Goal: Task Accomplishment & Management: Manage account settings

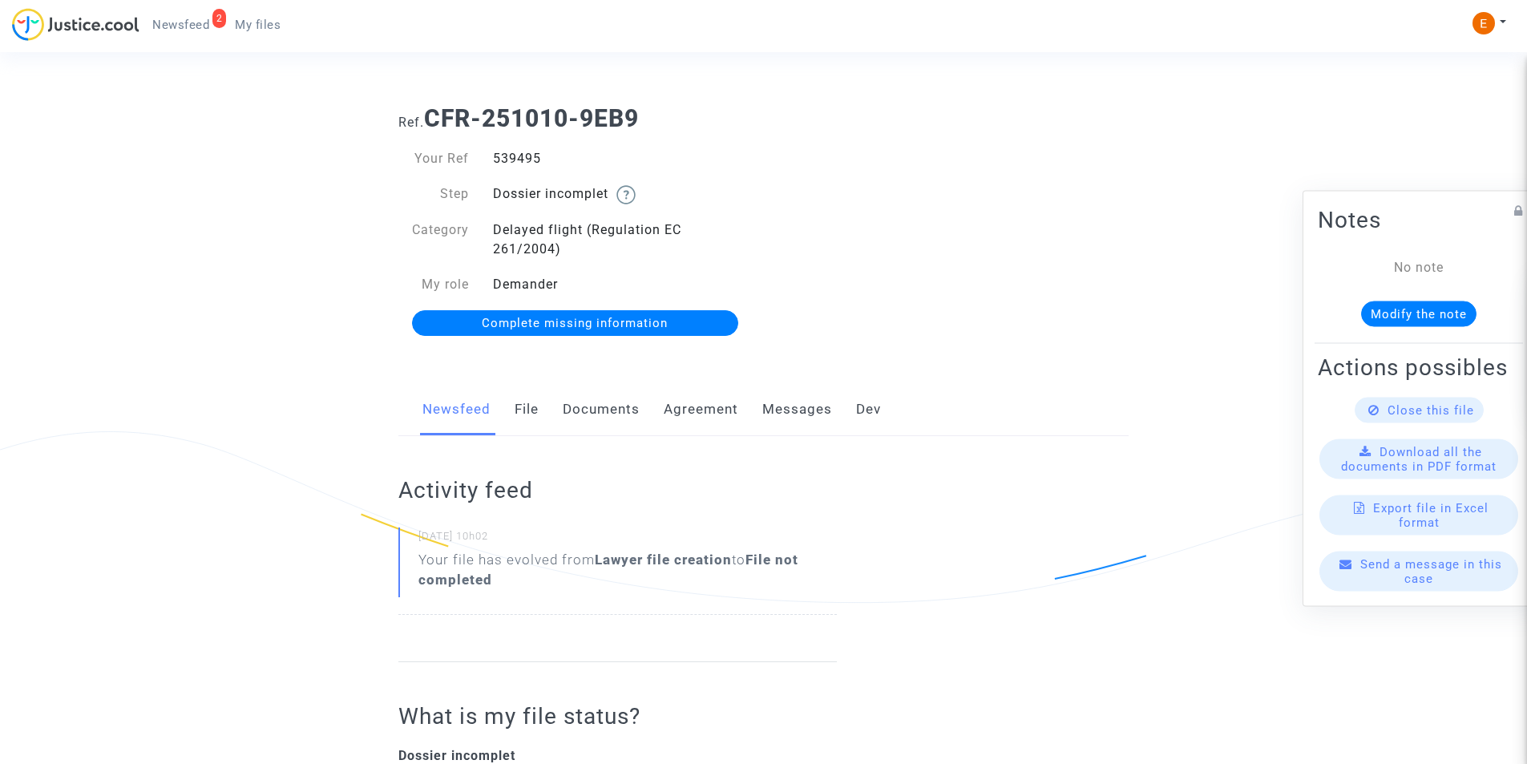
click at [603, 405] on link "Documents" at bounding box center [601, 409] width 77 height 53
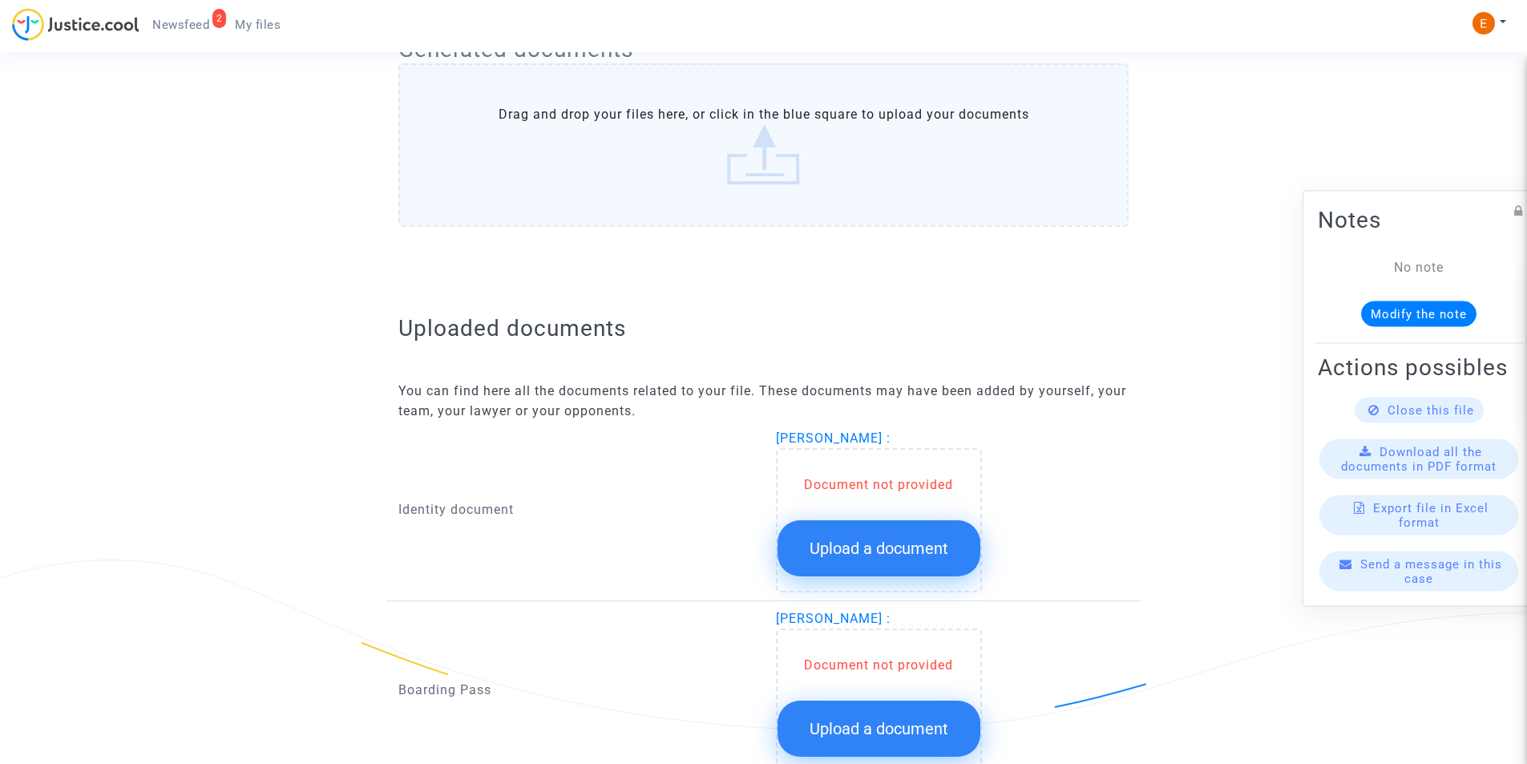
scroll to position [860, 0]
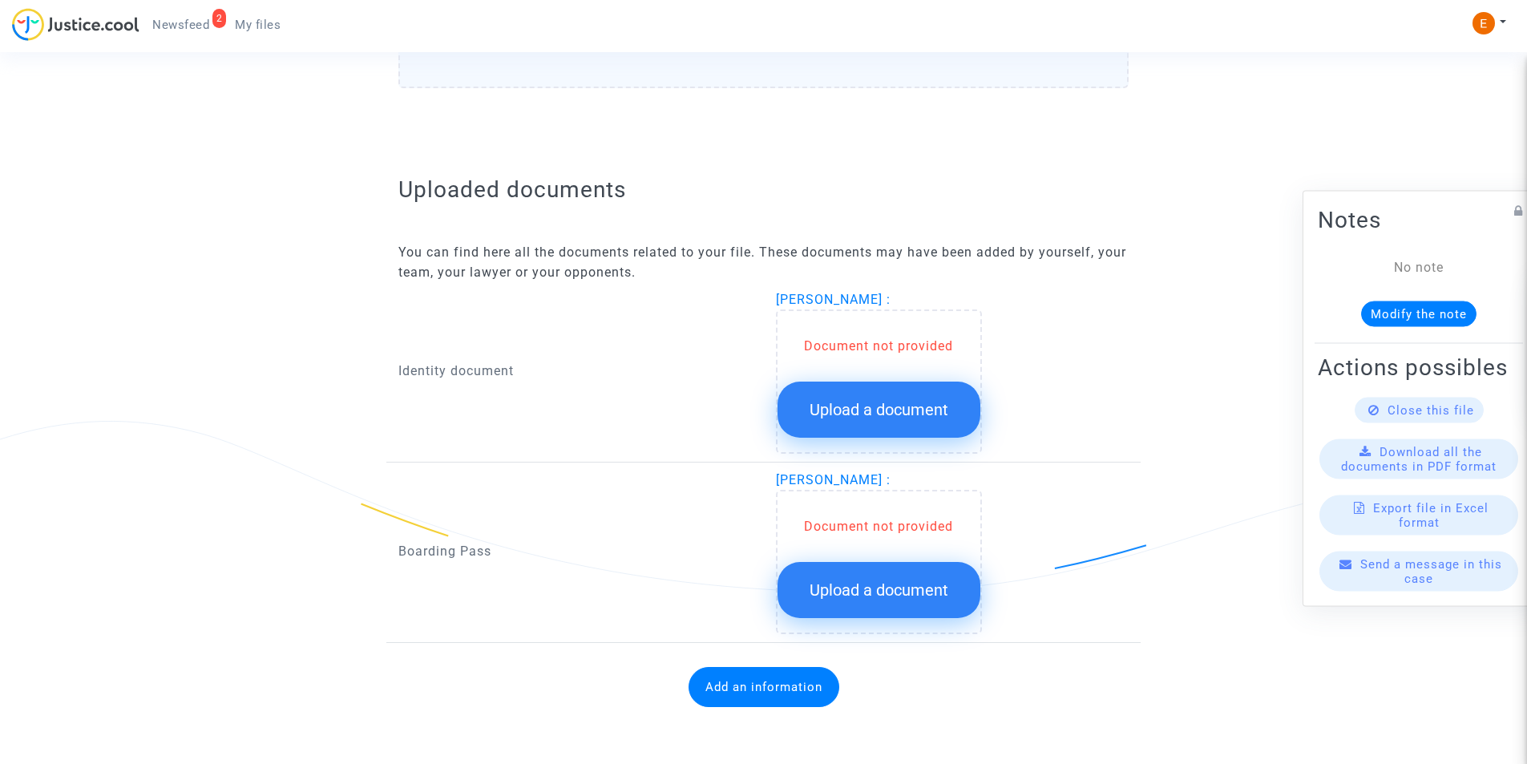
click at [935, 413] on span "Upload a document" at bounding box center [878, 409] width 139 height 19
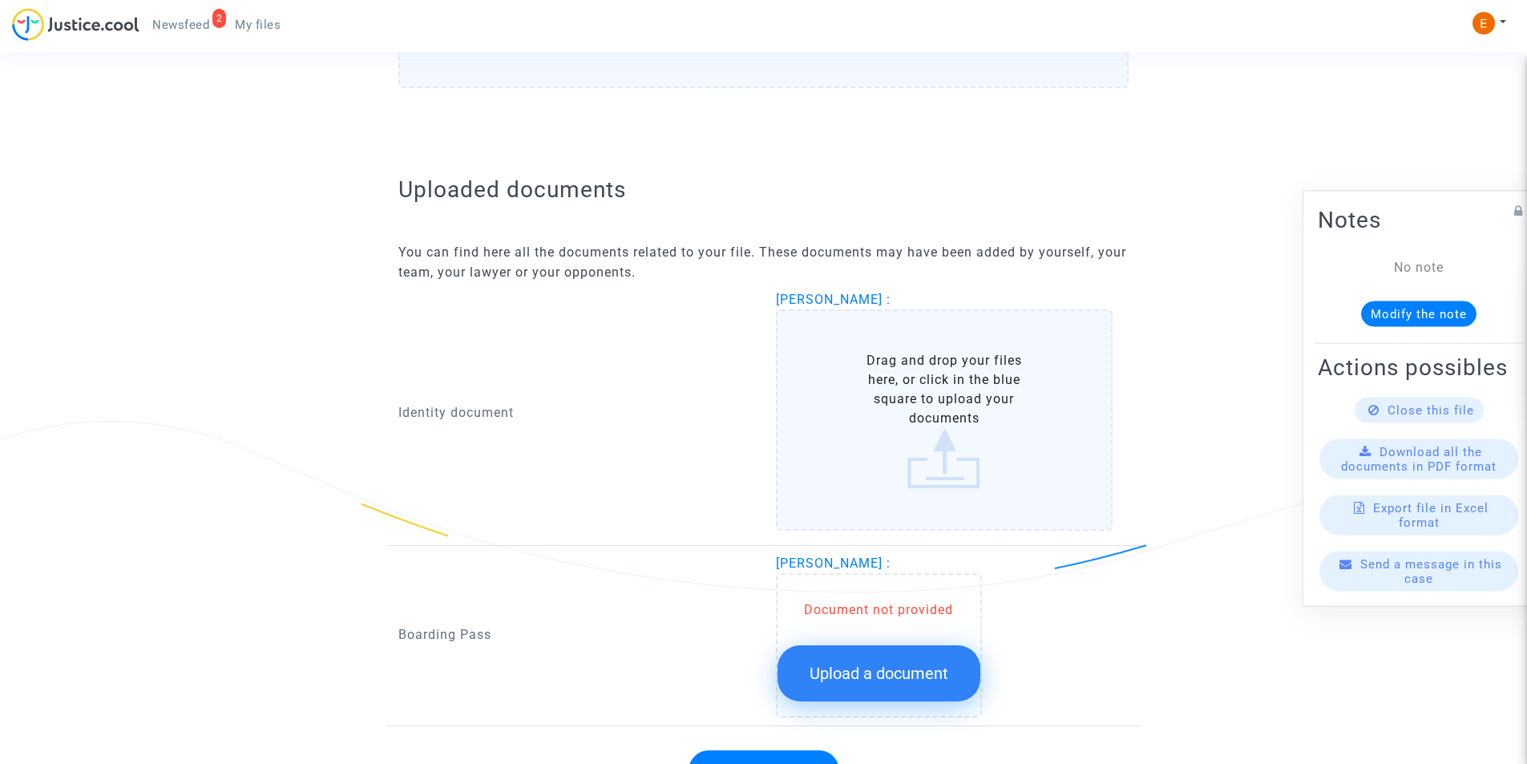
click at [928, 414] on label "Drag and drop your files here, or click in the blue square to upload your docum…" at bounding box center [944, 419] width 337 height 221
click at [0, 0] on input "Drag and drop your files here, or click in the blue square to upload your docum…" at bounding box center [0, 0] width 0 height 0
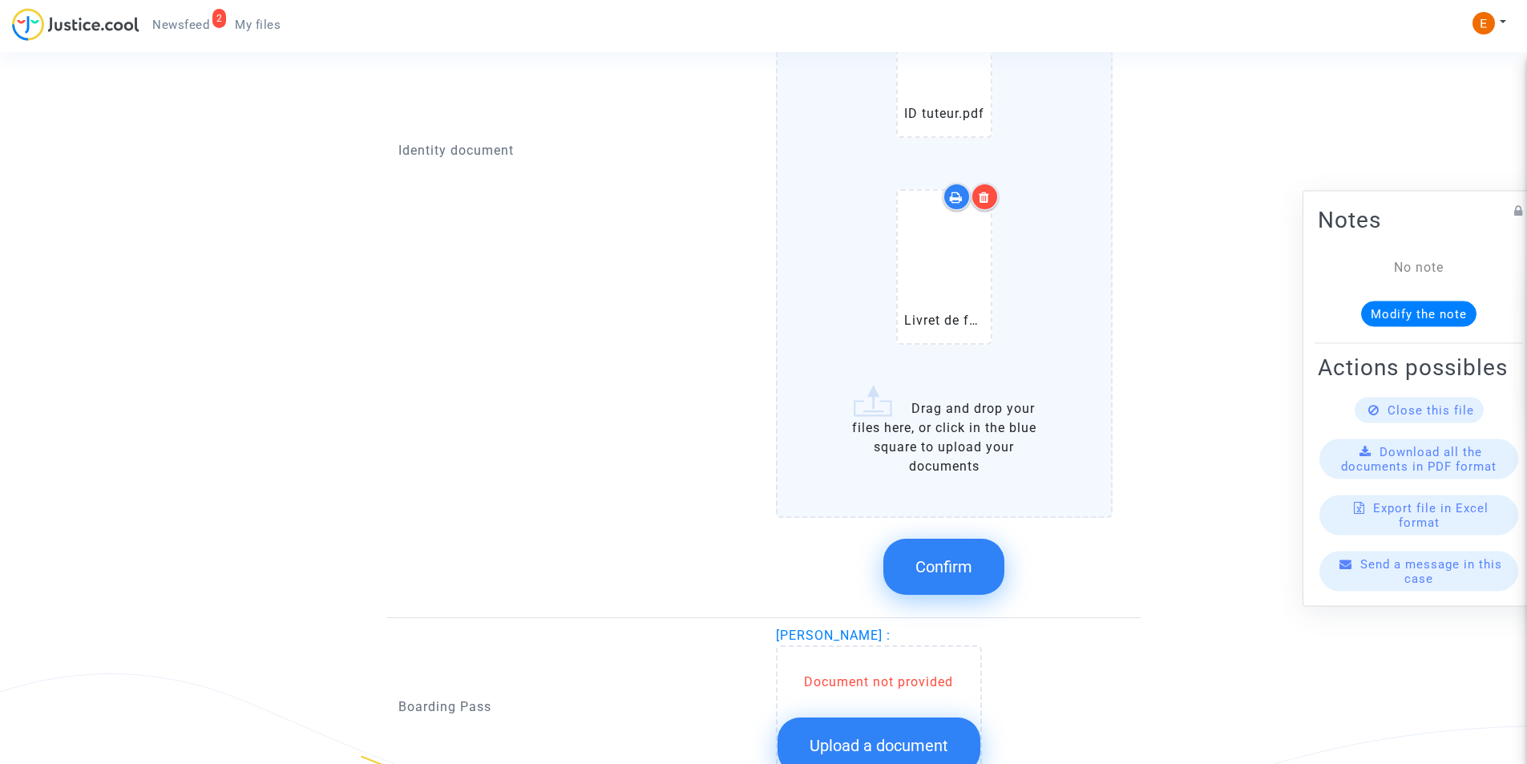
scroll to position [1581, 0]
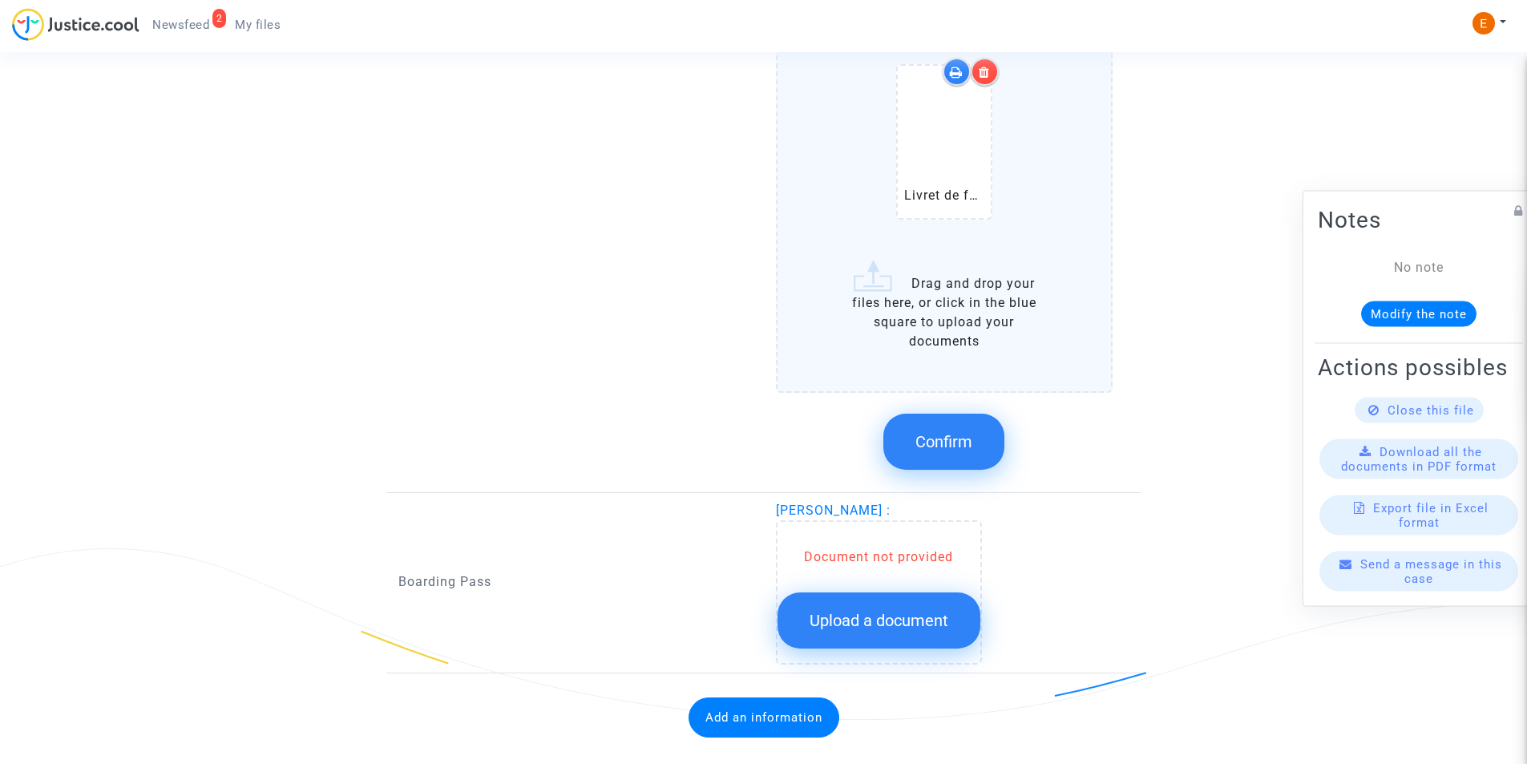
click at [982, 455] on button "Confirm" at bounding box center [943, 441] width 121 height 56
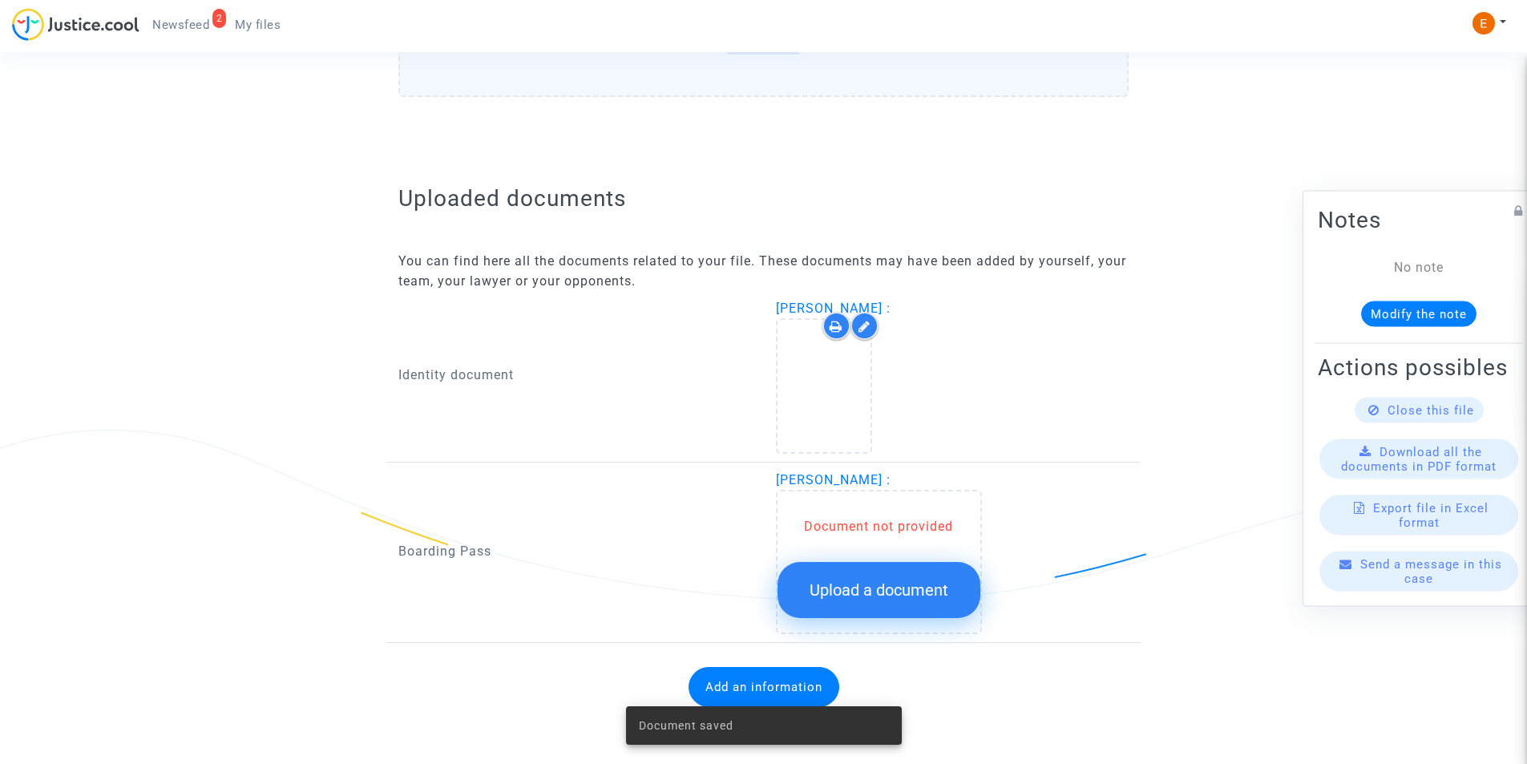
click at [869, 581] on span "Upload a document" at bounding box center [878, 589] width 139 height 19
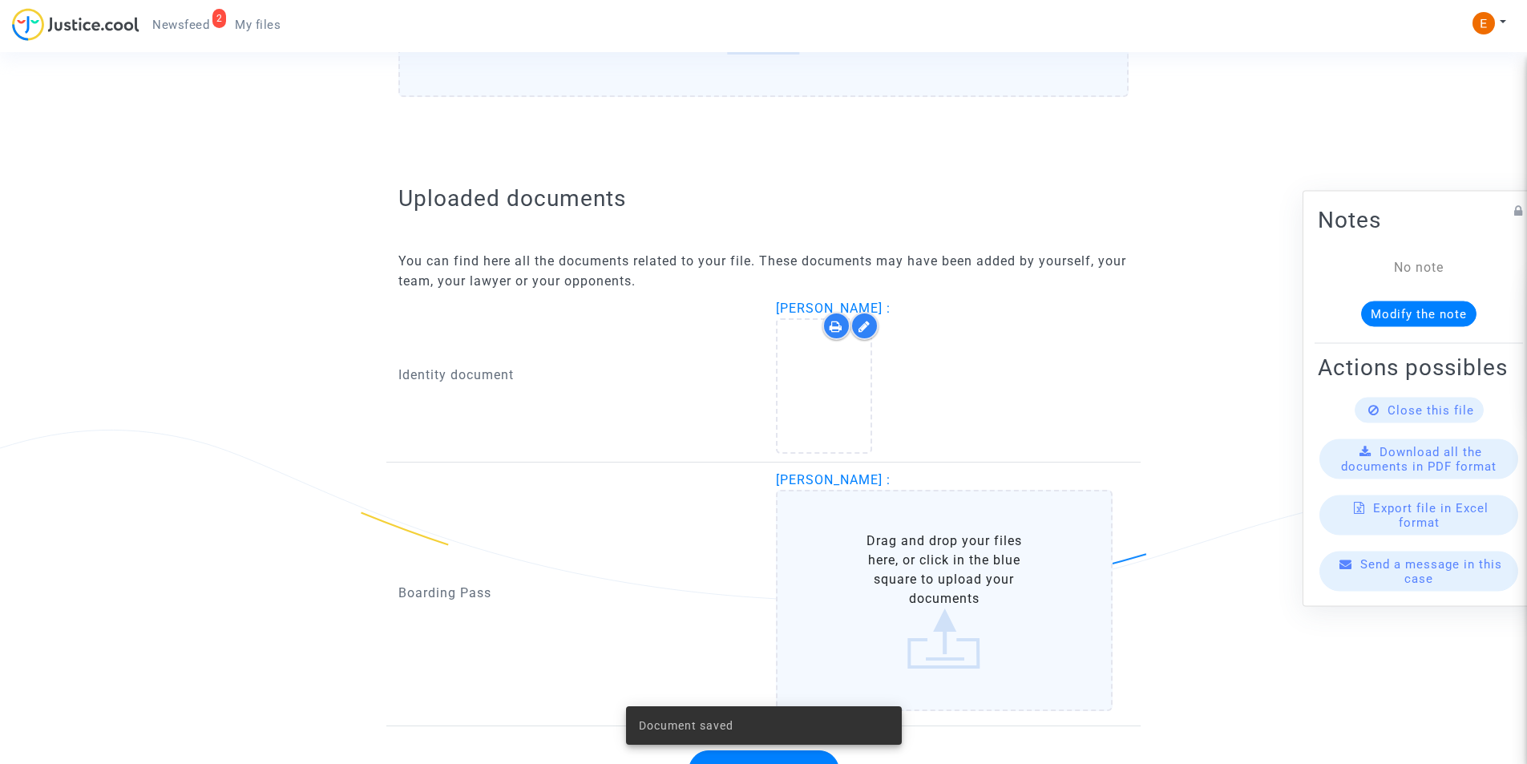
click at [891, 572] on label "Drag and drop your files here, or click in the blue square to upload your docum…" at bounding box center [944, 600] width 337 height 221
click at [0, 0] on input "Drag and drop your files here, or click in the blue square to upload your docum…" at bounding box center [0, 0] width 0 height 0
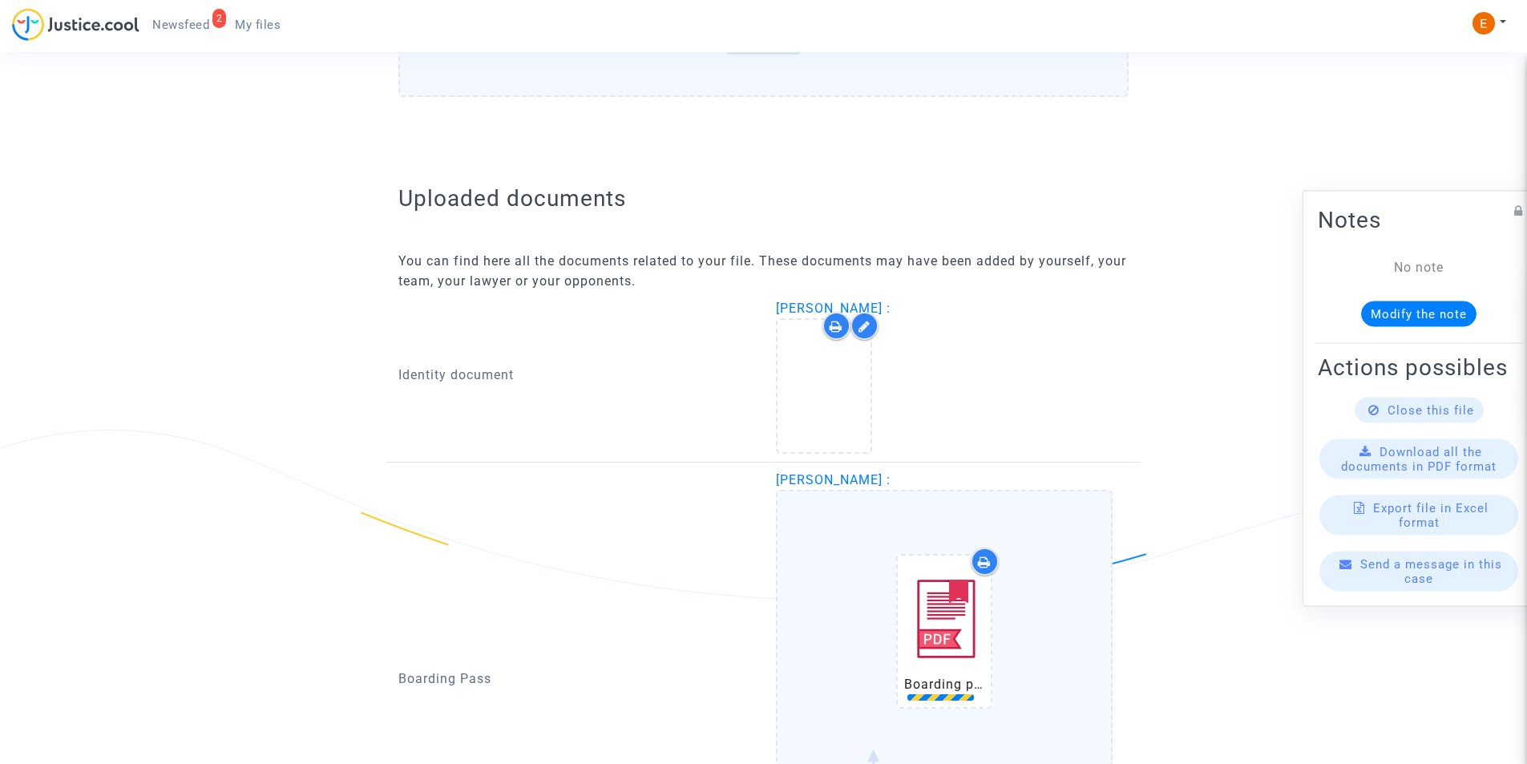
scroll to position [1105, 0]
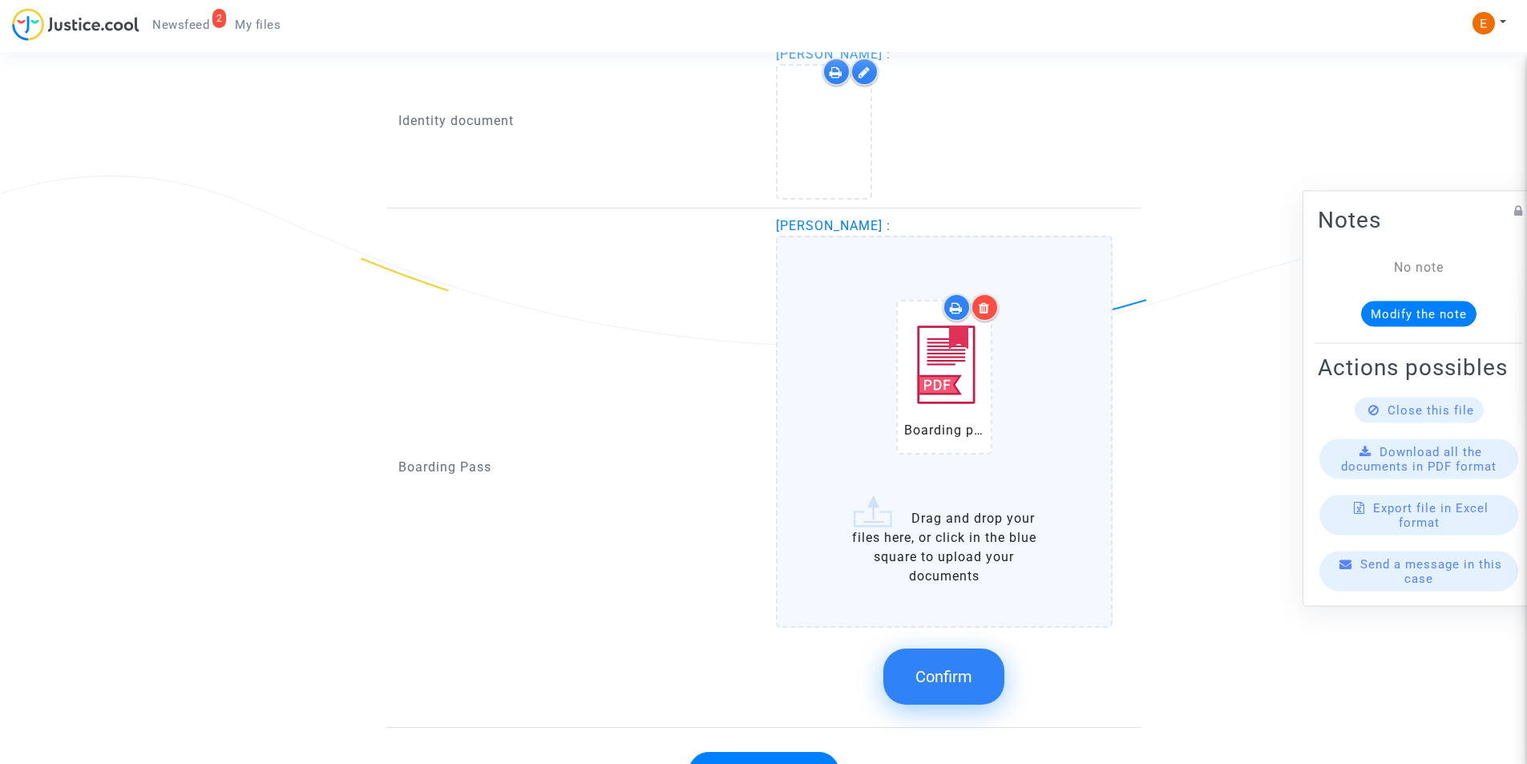
click at [934, 685] on span "Confirm" at bounding box center [943, 676] width 57 height 19
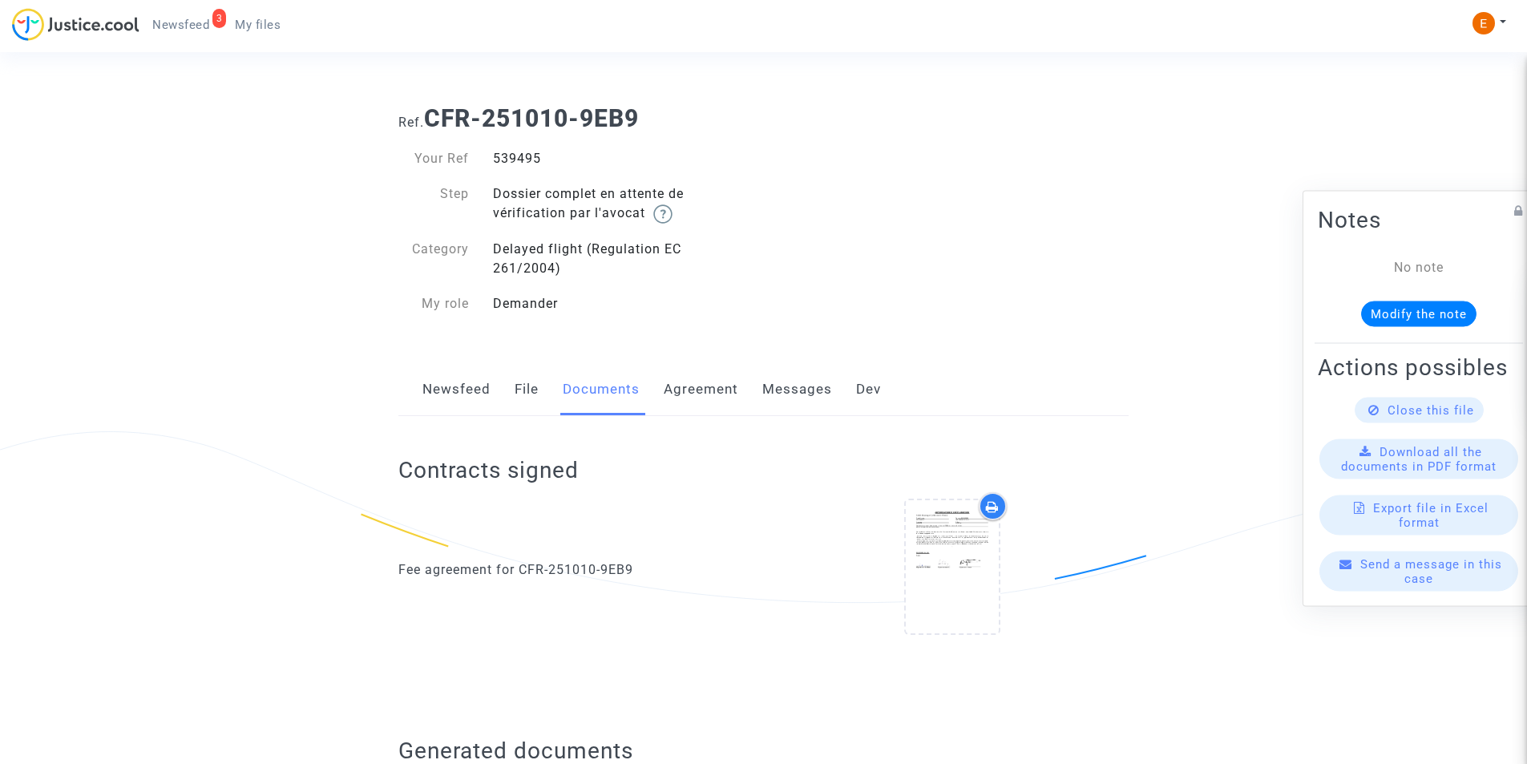
click at [185, 28] on span "Newsfeed" at bounding box center [180, 25] width 57 height 14
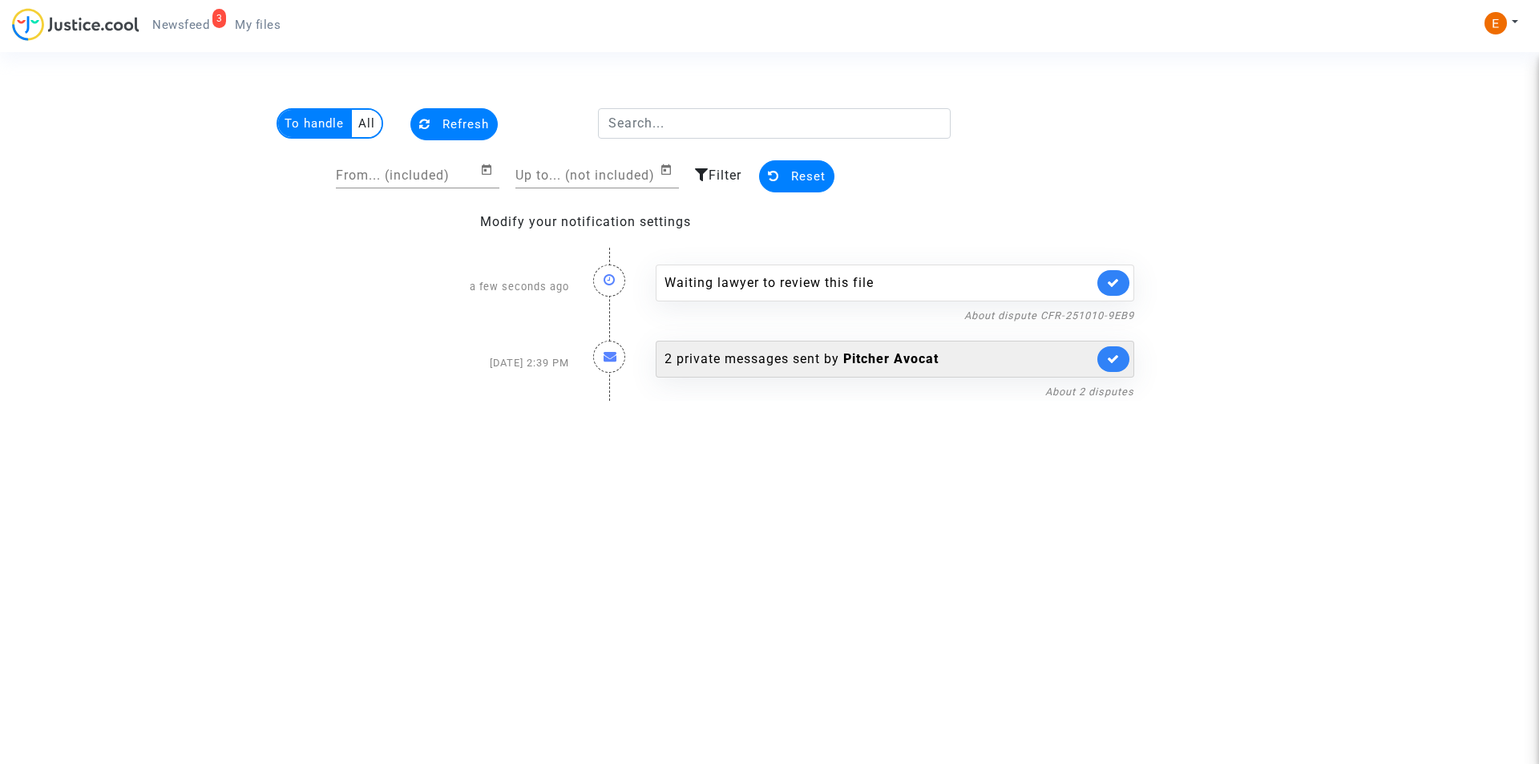
click at [879, 360] on b "Pitcher Avocat" at bounding box center [890, 358] width 95 height 15
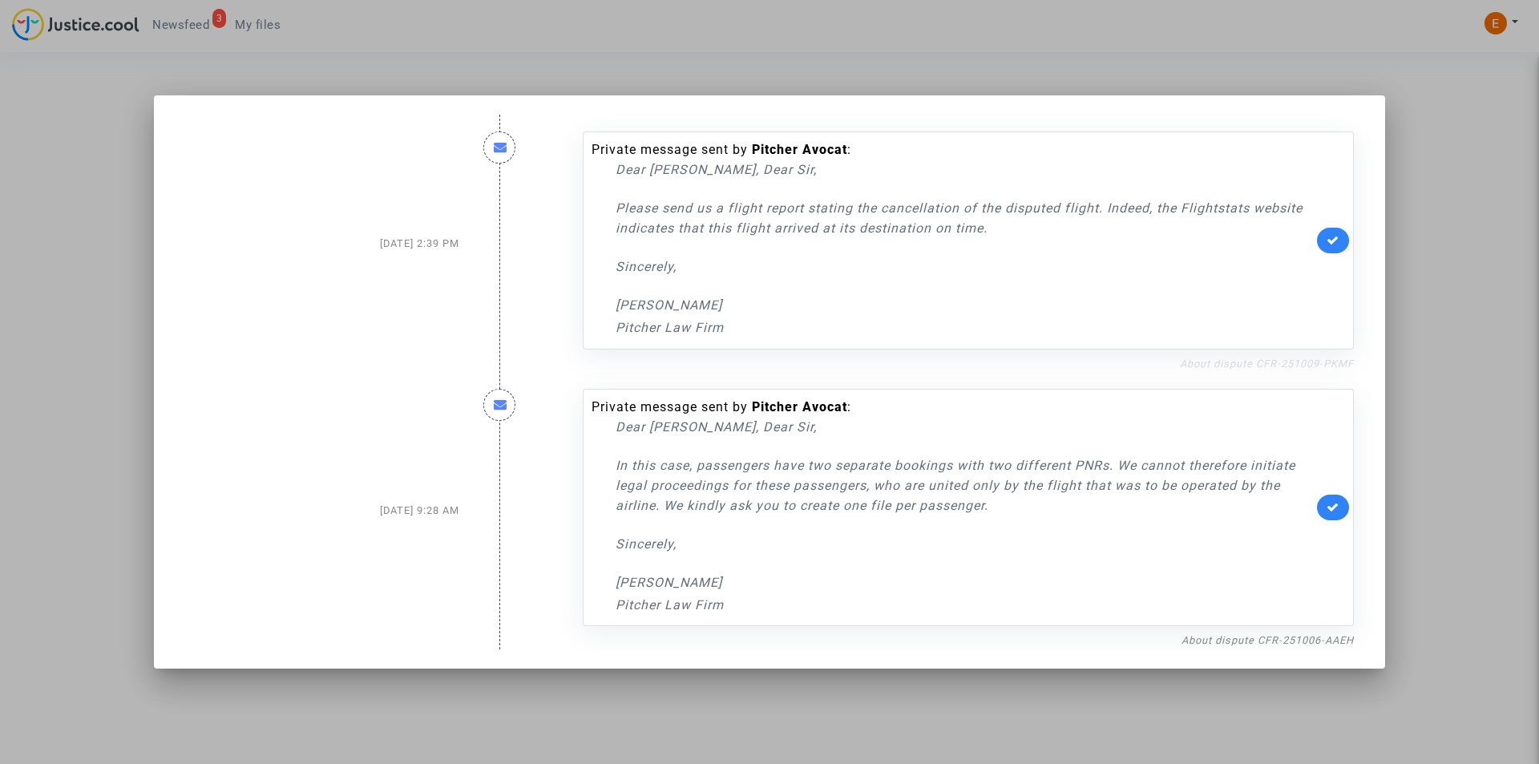
click at [1241, 364] on link "About dispute CFR-251009-PKMF" at bounding box center [1267, 363] width 174 height 12
click at [72, 230] on div at bounding box center [769, 382] width 1539 height 764
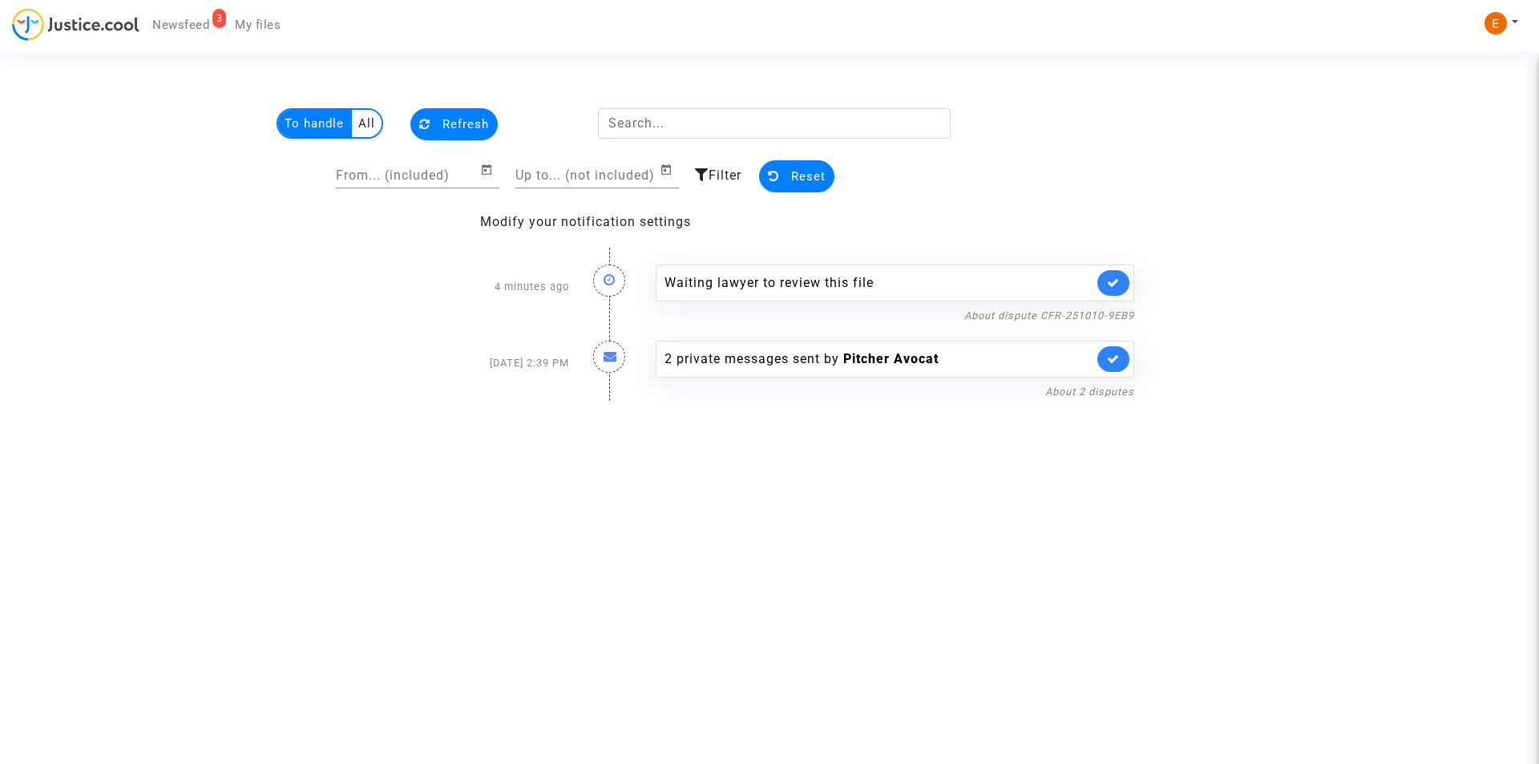
click at [199, 29] on span "Newsfeed" at bounding box center [180, 25] width 57 height 14
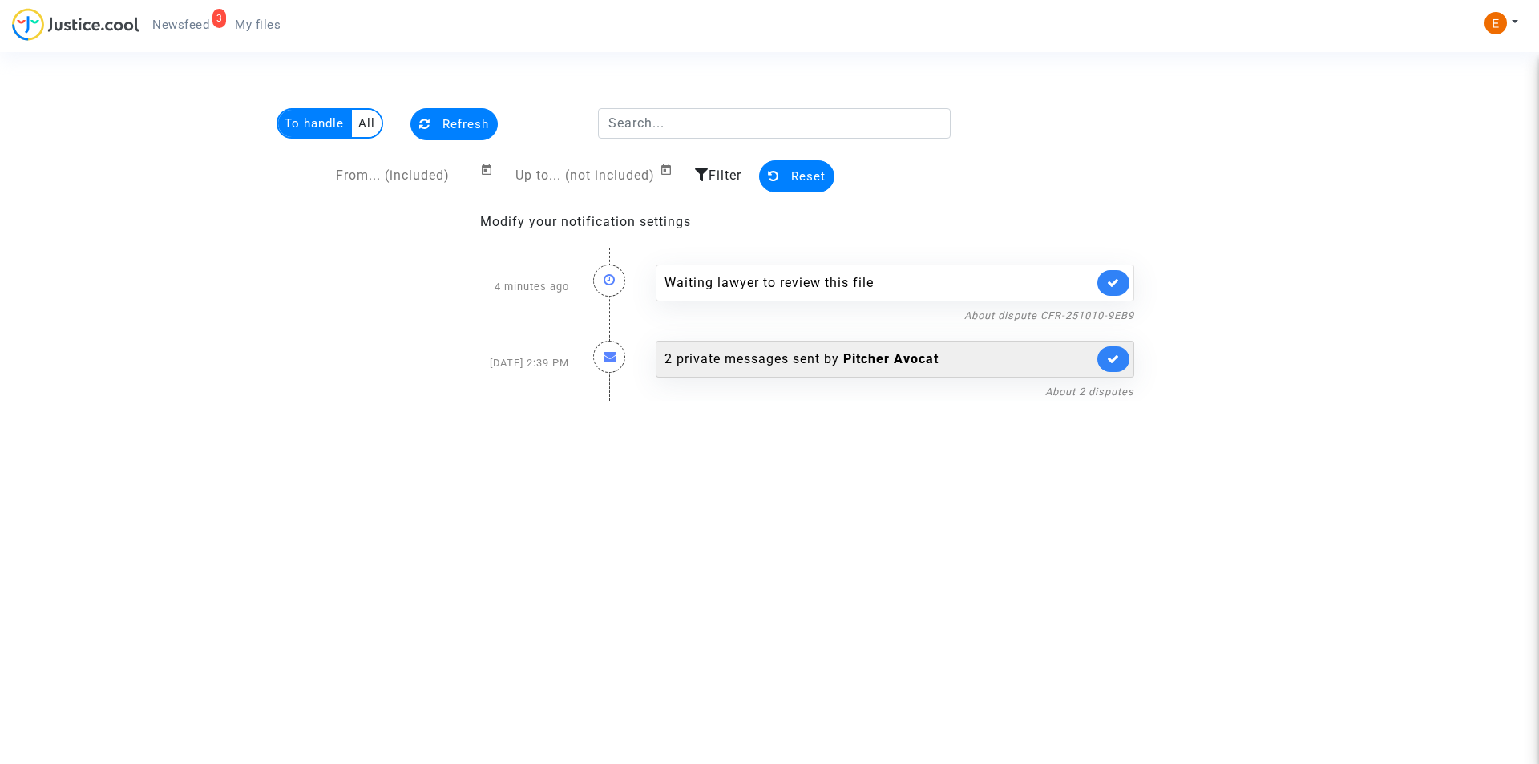
click at [865, 353] on b "Pitcher Avocat" at bounding box center [890, 358] width 95 height 15
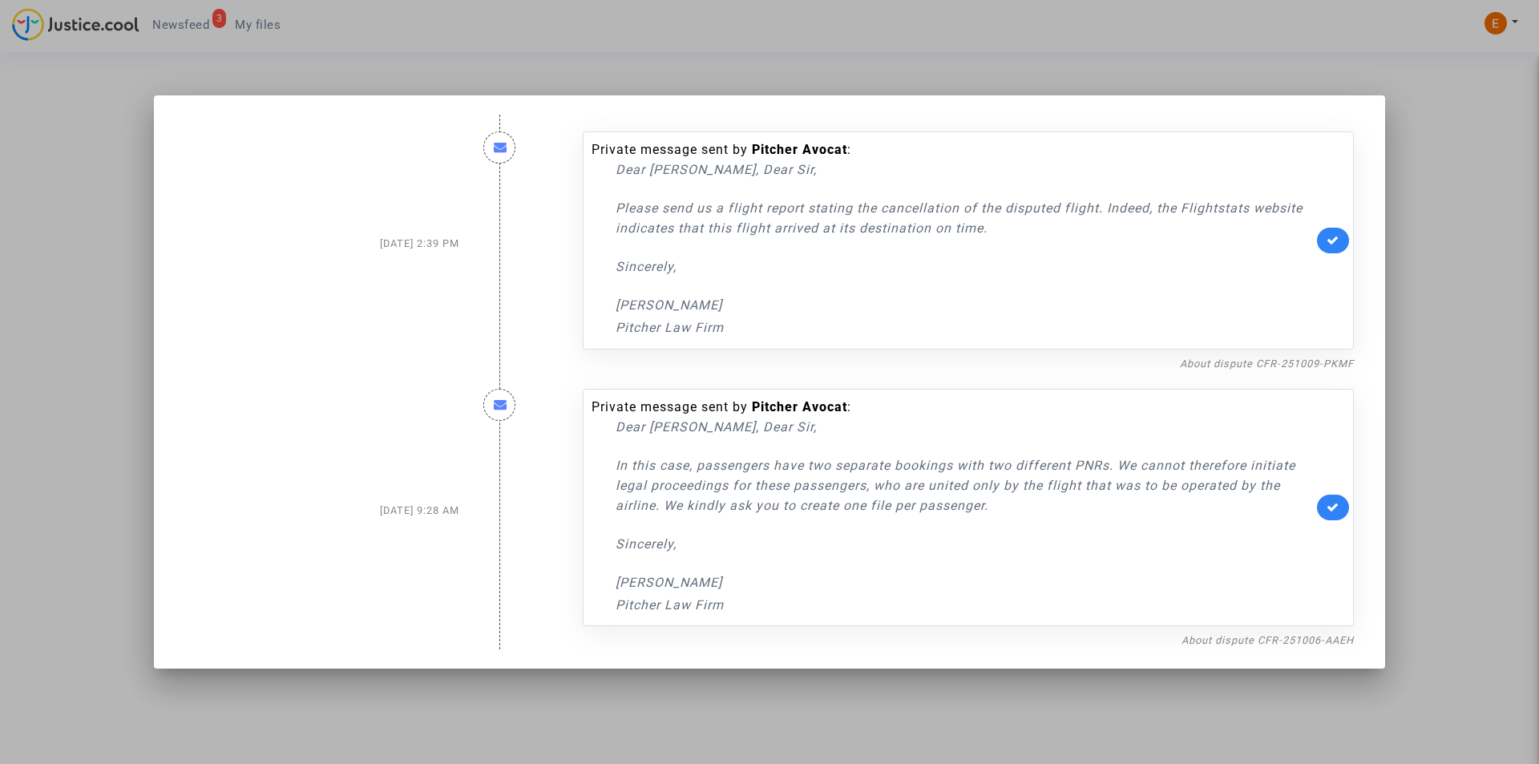
click at [1348, 241] on div "Private message sent by Pitcher Avocat : Dear Madam, Dear Sir, Please send us a…" at bounding box center [968, 240] width 771 height 218
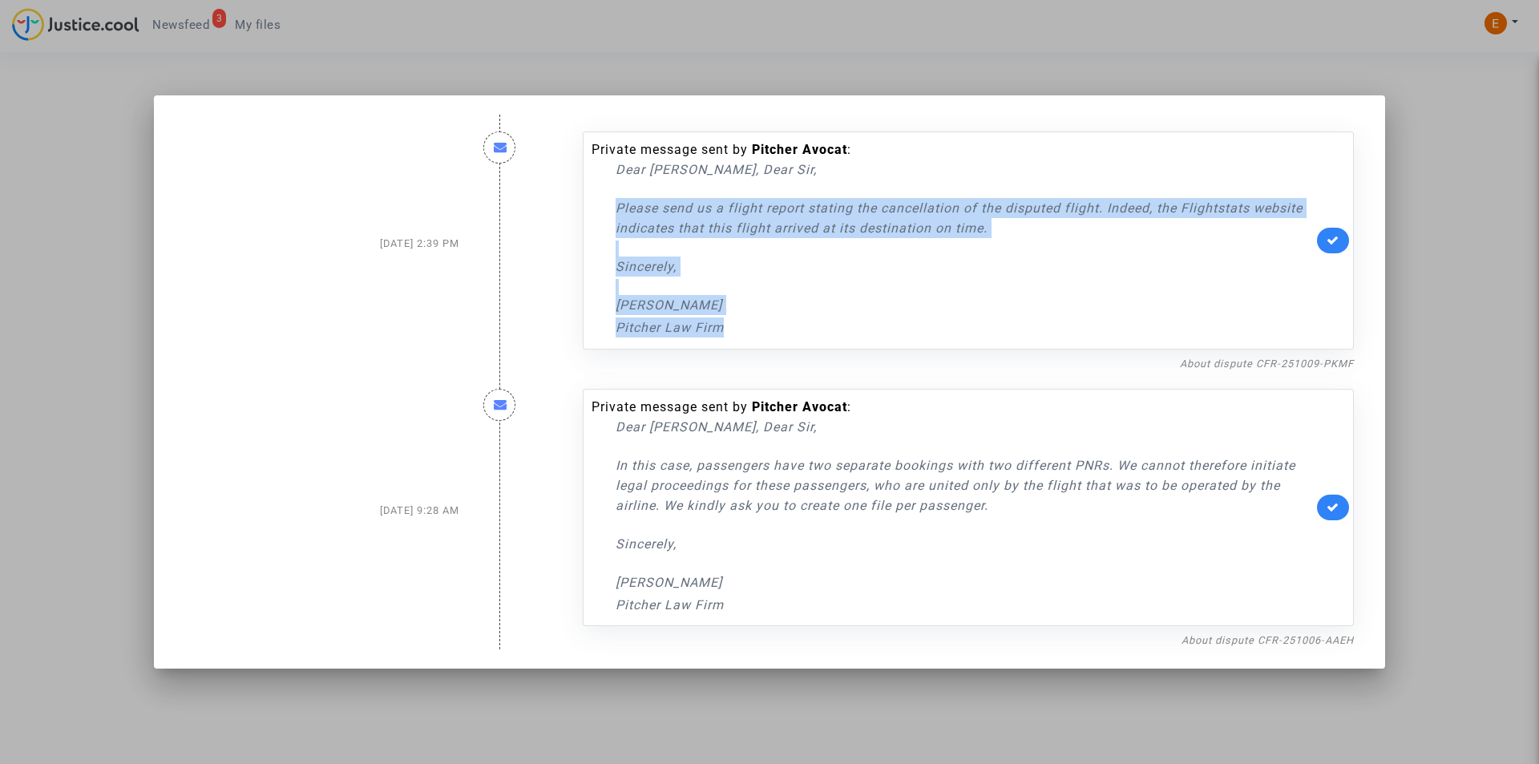
click at [1344, 240] on link at bounding box center [1333, 241] width 32 height 26
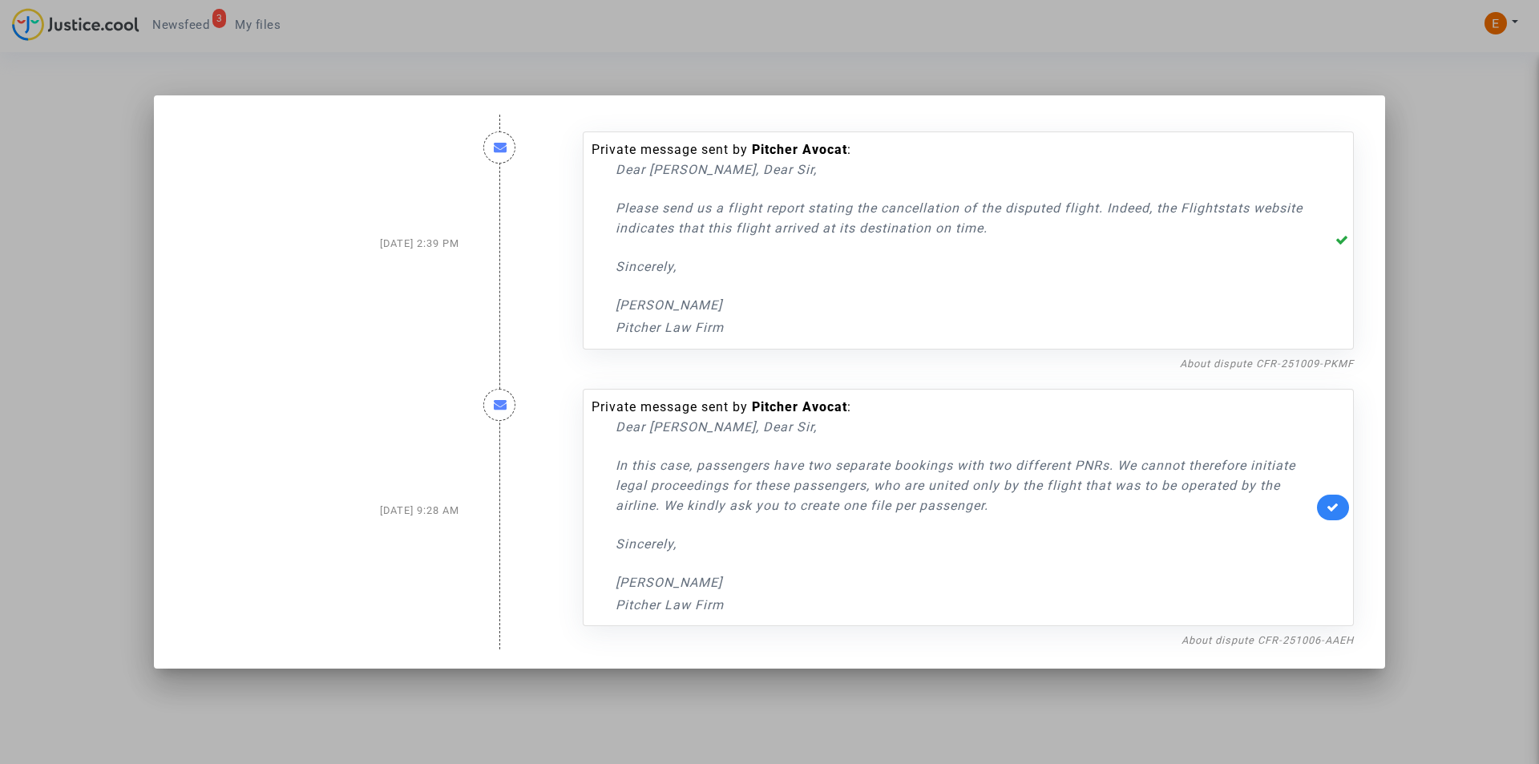
click at [61, 198] on div at bounding box center [769, 382] width 1539 height 764
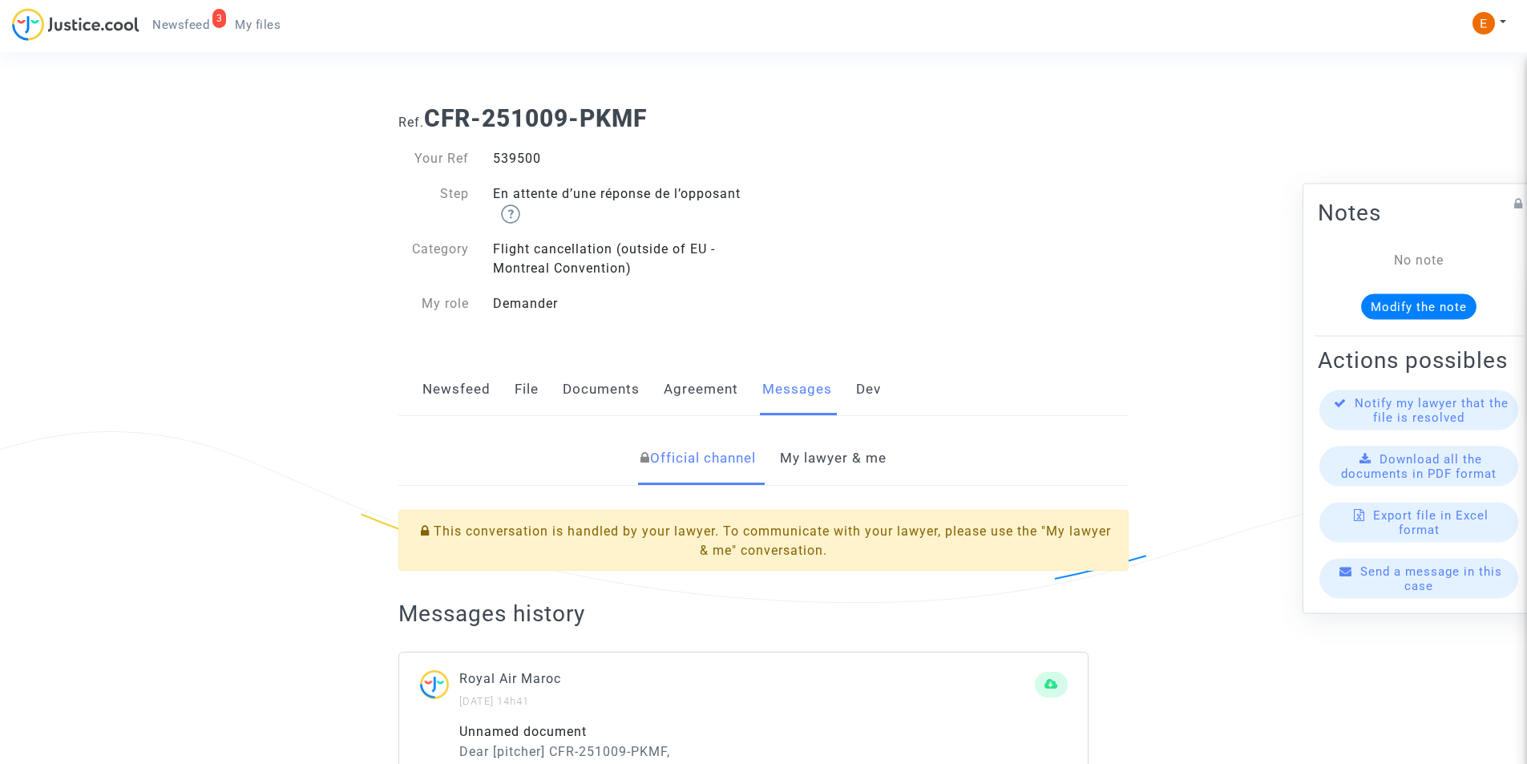
click at [536, 163] on div "539500" at bounding box center [622, 158] width 283 height 19
copy div "539500"
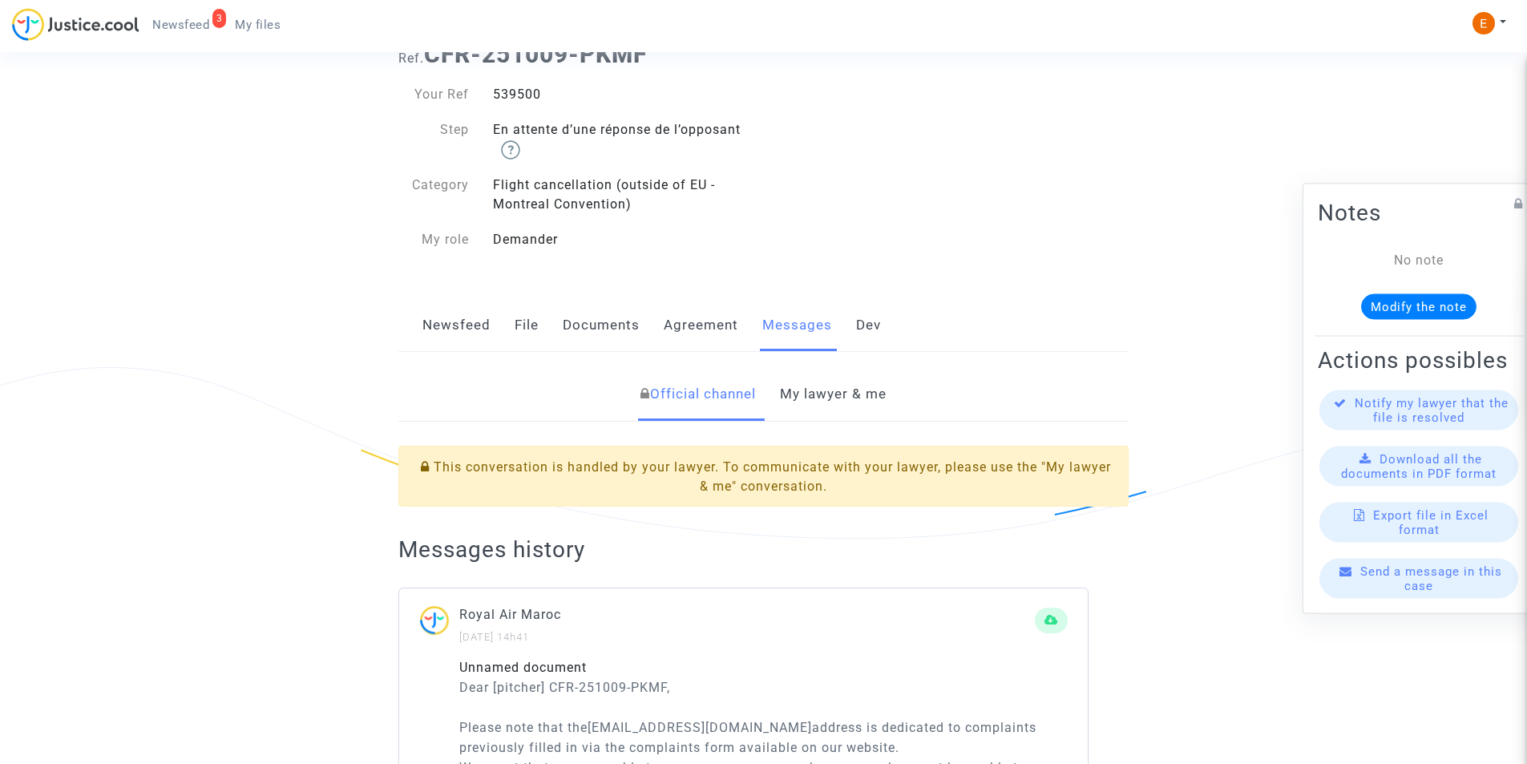
scroll to position [321, 0]
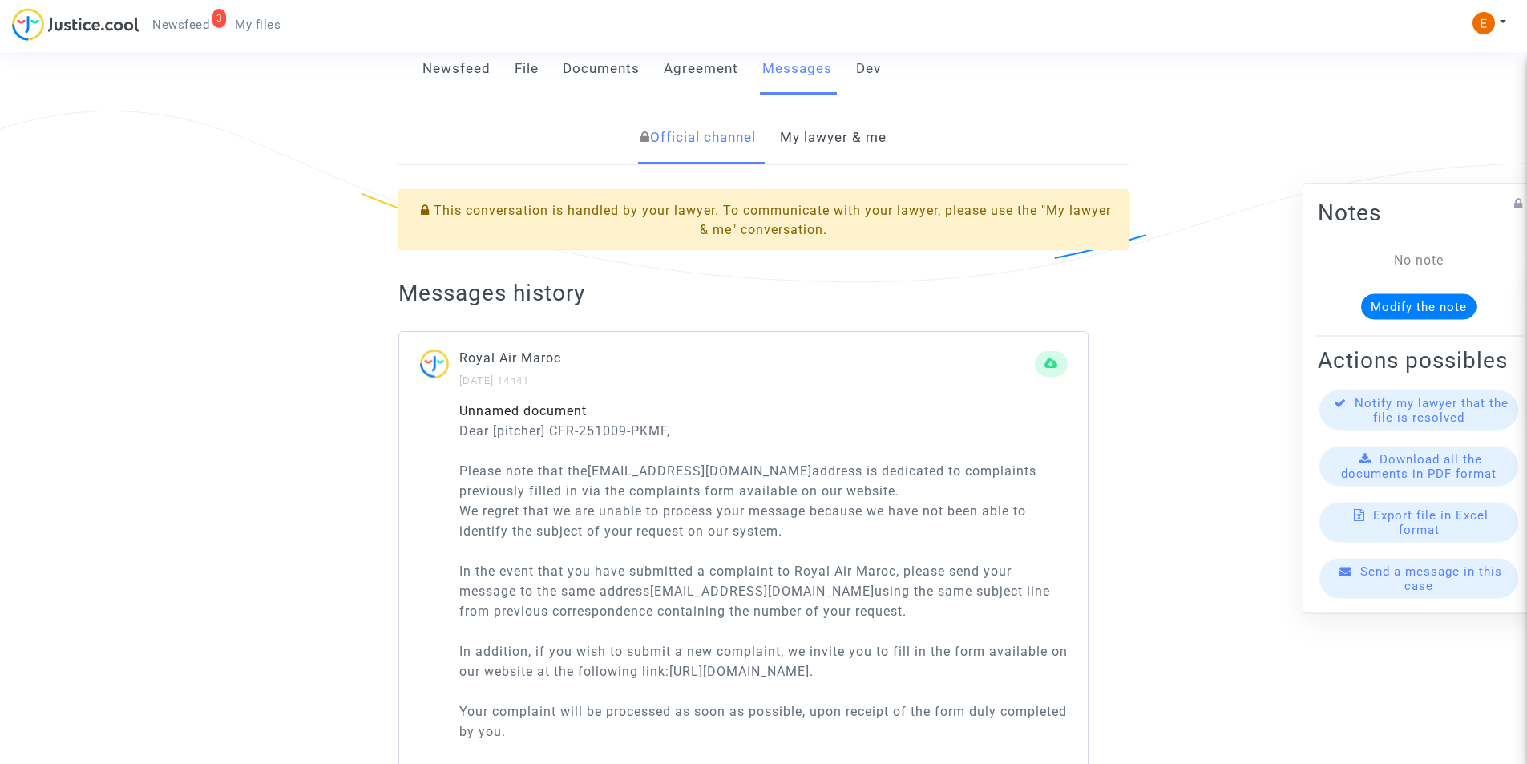
click at [865, 148] on link "My lawyer & me" at bounding box center [833, 137] width 107 height 53
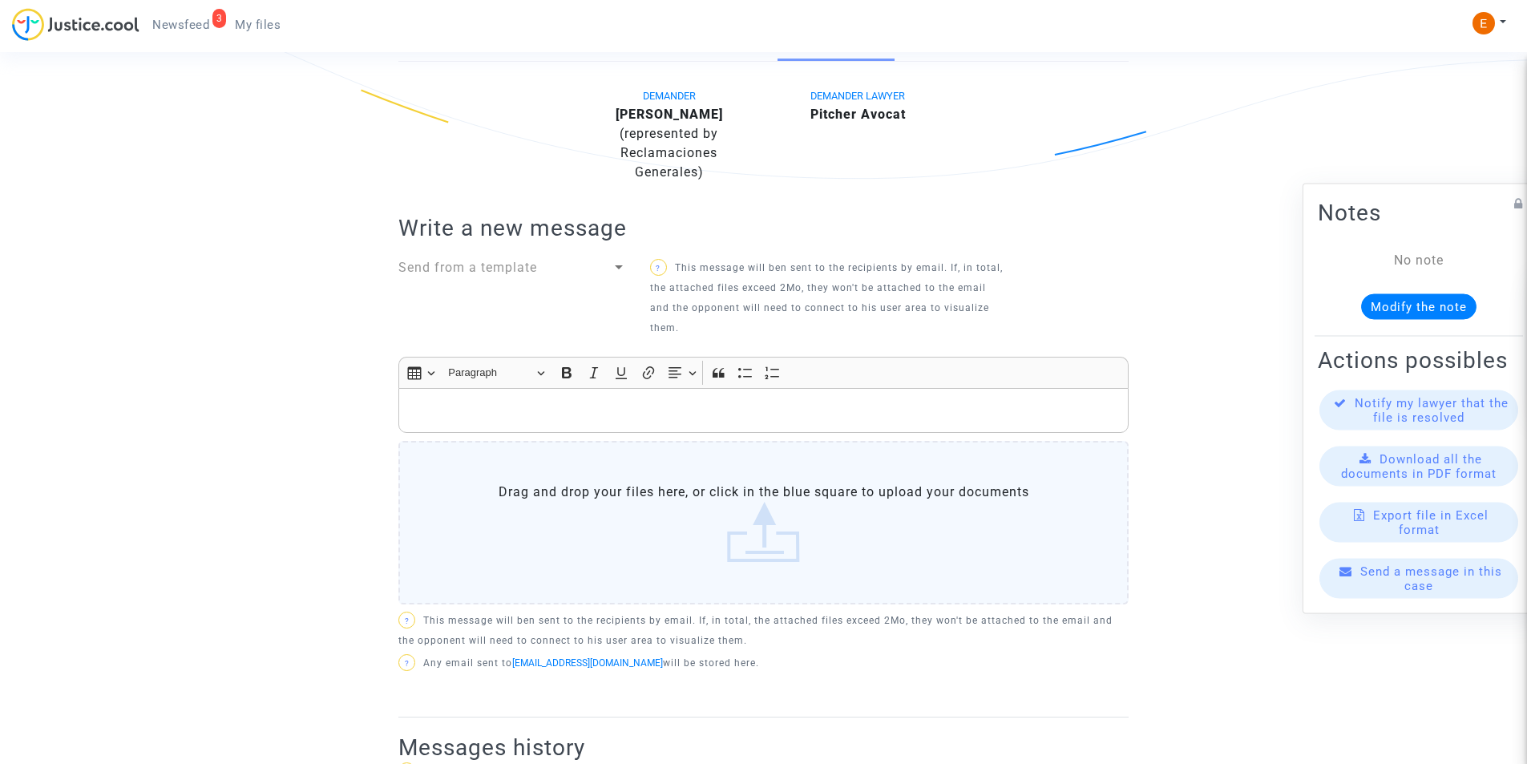
scroll to position [561, 0]
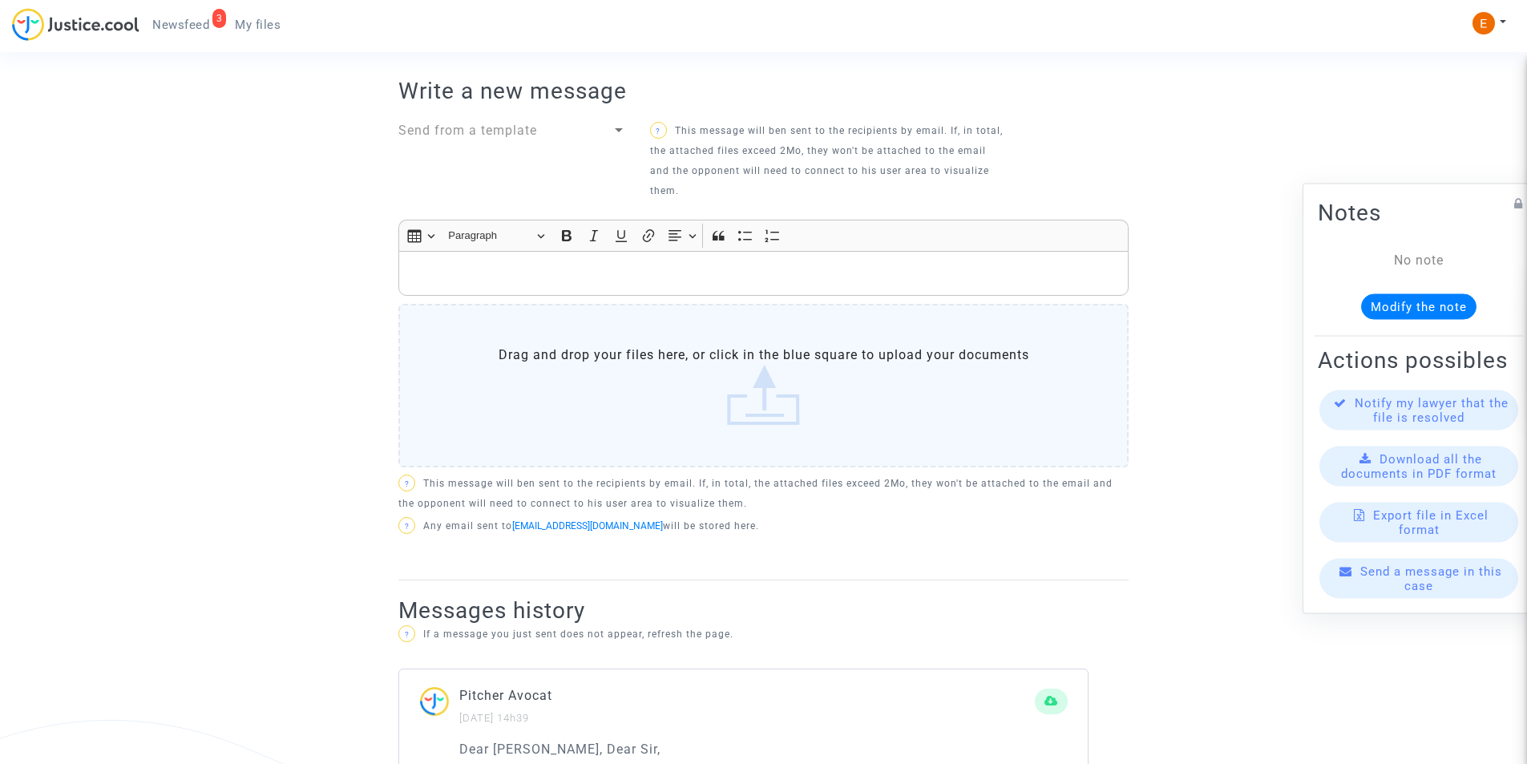
click at [635, 269] on div "Rich Text Editor, main" at bounding box center [763, 273] width 730 height 45
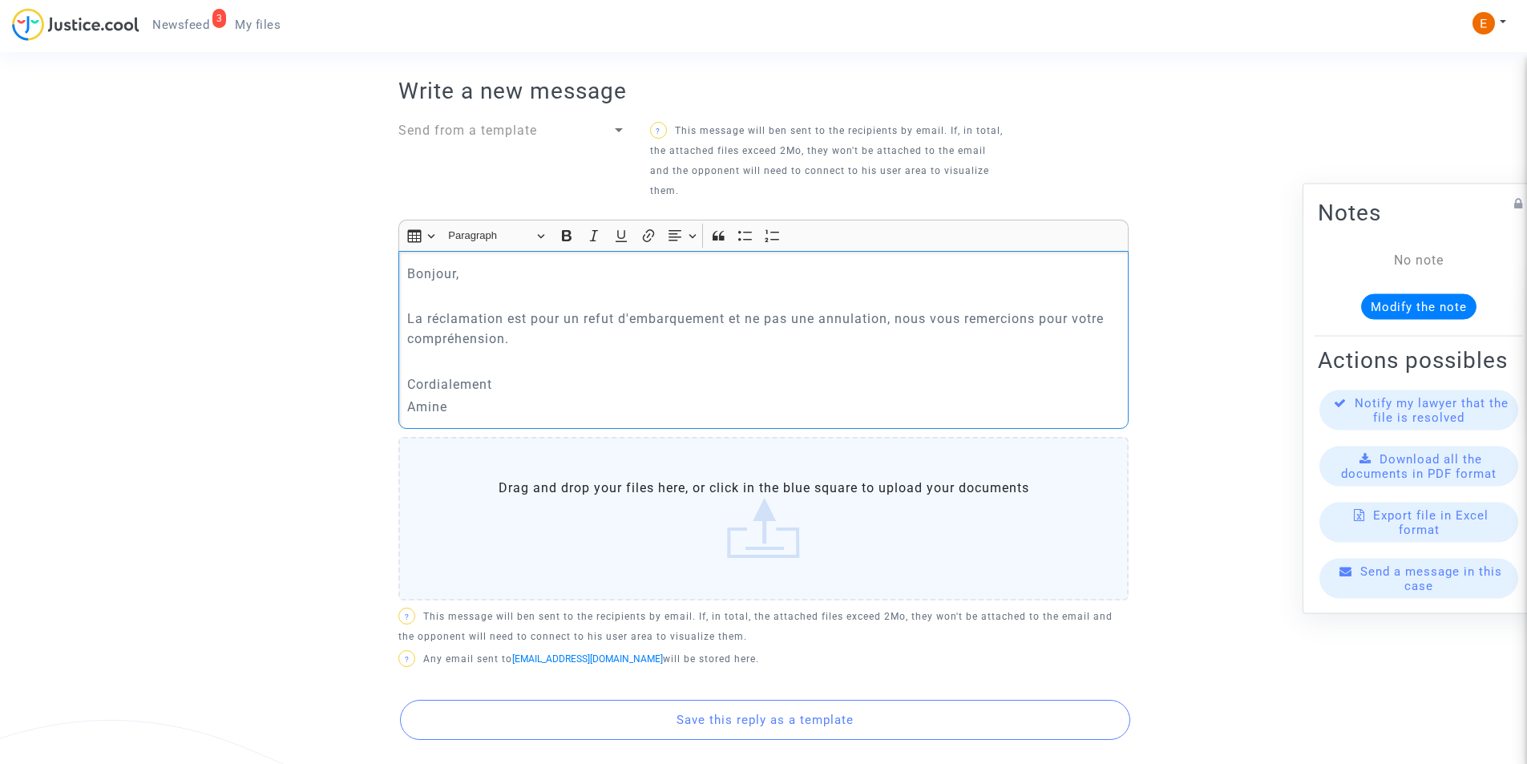
click at [543, 374] on p "Cordialement" at bounding box center [763, 384] width 713 height 20
click at [551, 374] on p "Cordialement," at bounding box center [763, 384] width 713 height 20
click at [542, 397] on p "Amine" at bounding box center [763, 407] width 713 height 20
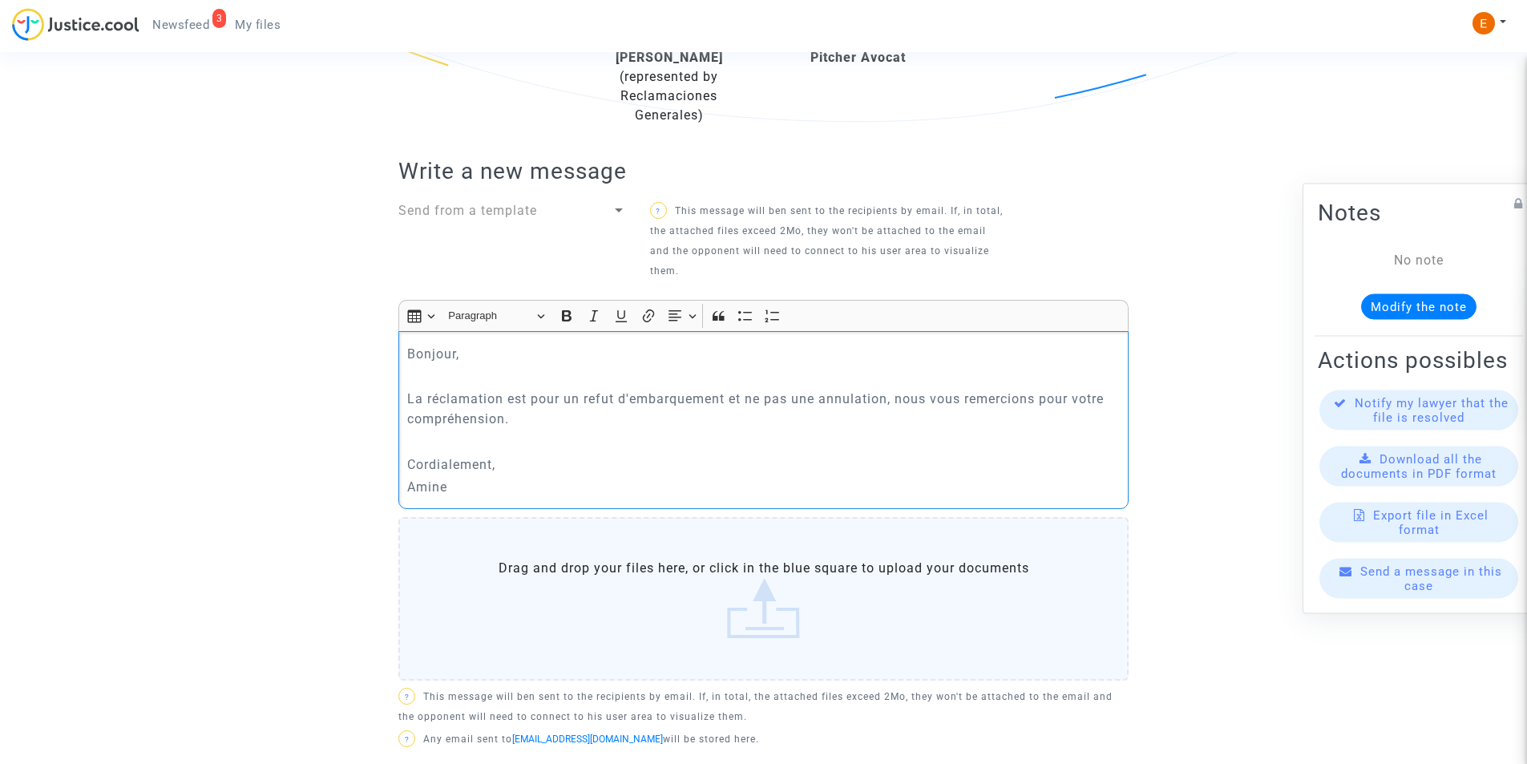
scroll to position [801, 0]
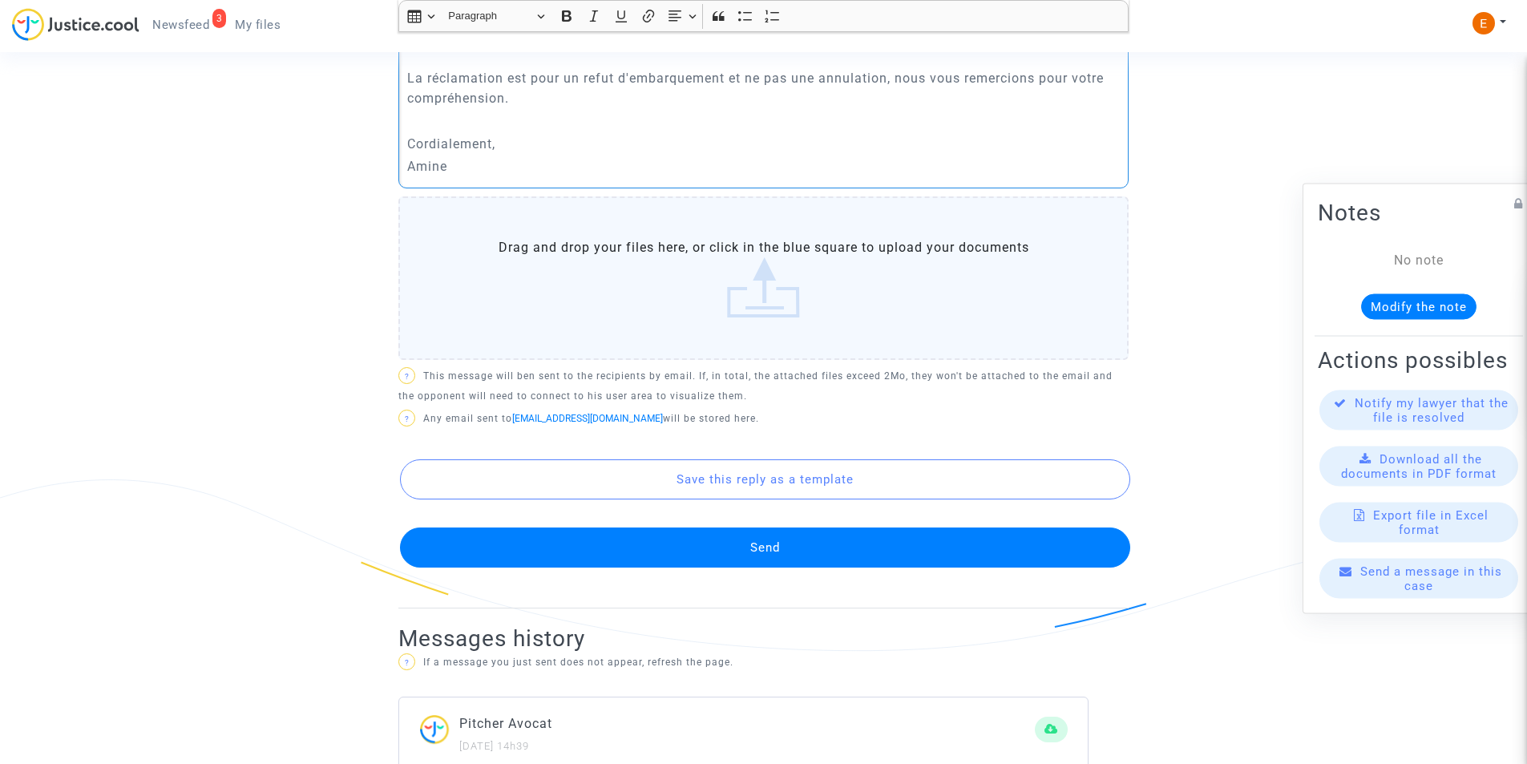
click at [792, 527] on button "Send" at bounding box center [765, 547] width 730 height 40
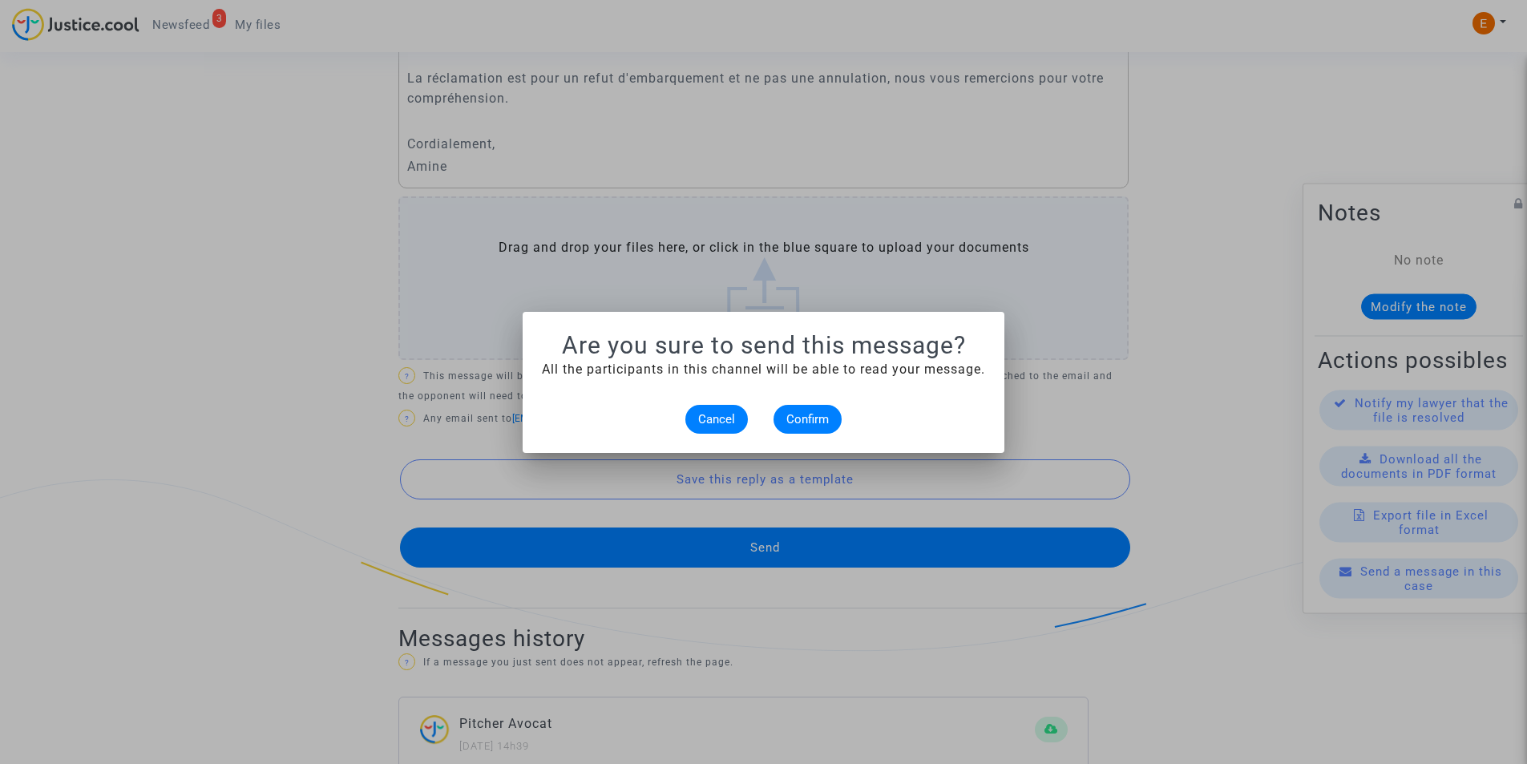
scroll to position [0, 0]
click at [792, 424] on span "Confirm" at bounding box center [807, 419] width 42 height 14
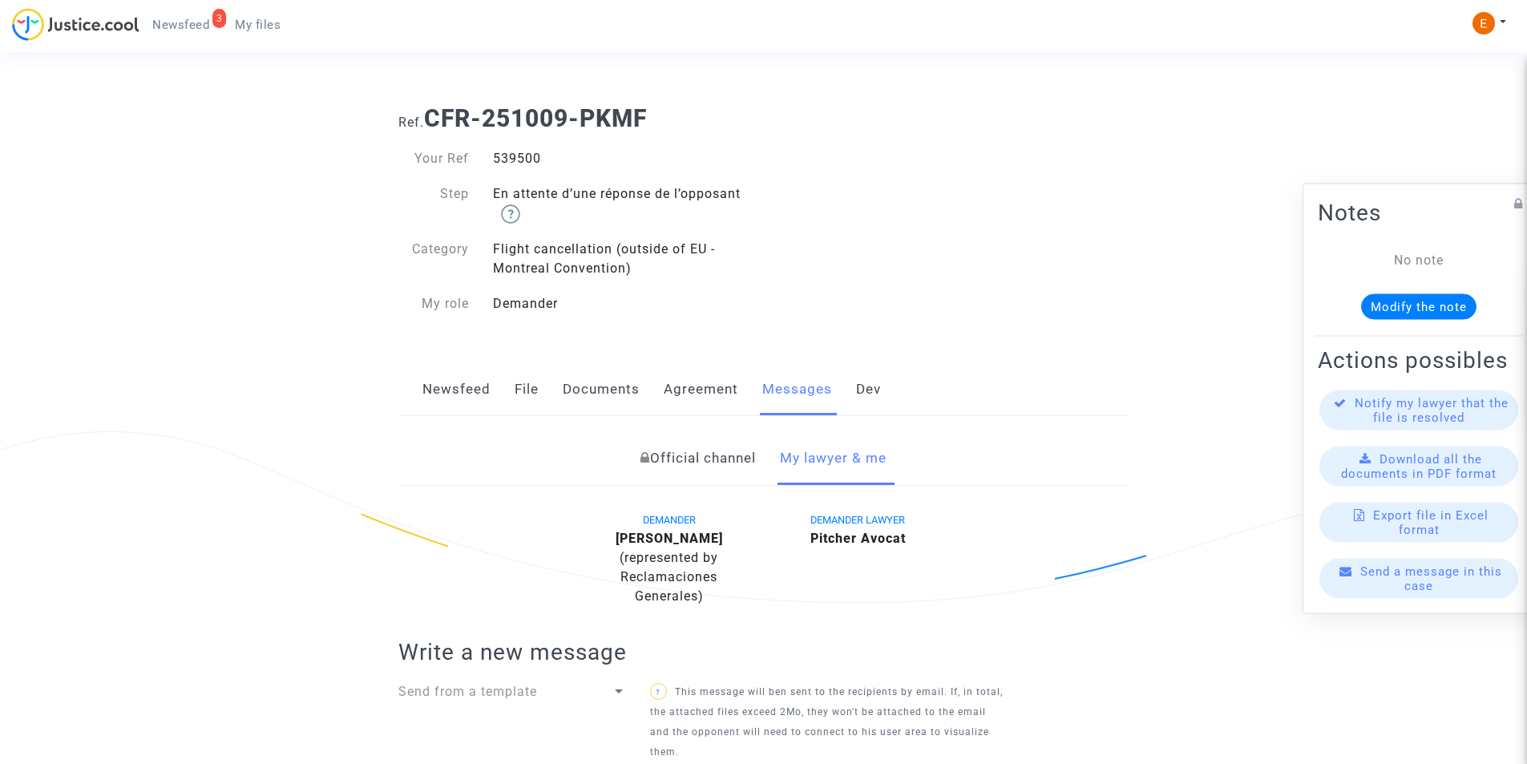
click at [522, 252] on div "Flight cancellation (outside of EU - Montreal Convention)" at bounding box center [622, 259] width 283 height 38
click at [557, 244] on div "Flight cancellation (outside of EU - Montreal Convention)" at bounding box center [622, 259] width 283 height 38
click at [684, 259] on div "Flight cancellation (outside of EU - Montreal Convention)" at bounding box center [622, 259] width 283 height 38
